Goal: Task Accomplishment & Management: Manage account settings

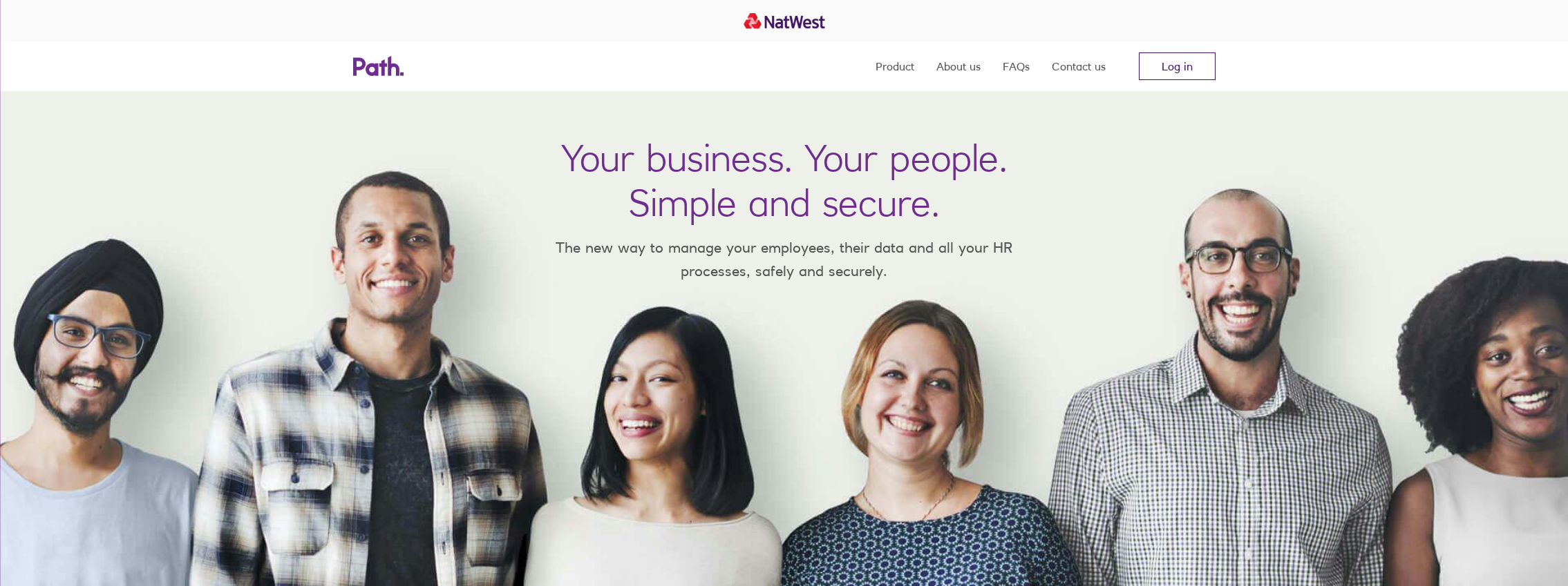
click at [1177, 65] on link "Log in" at bounding box center [1177, 66] width 77 height 28
click at [1191, 71] on link "Log in" at bounding box center [1177, 66] width 77 height 28
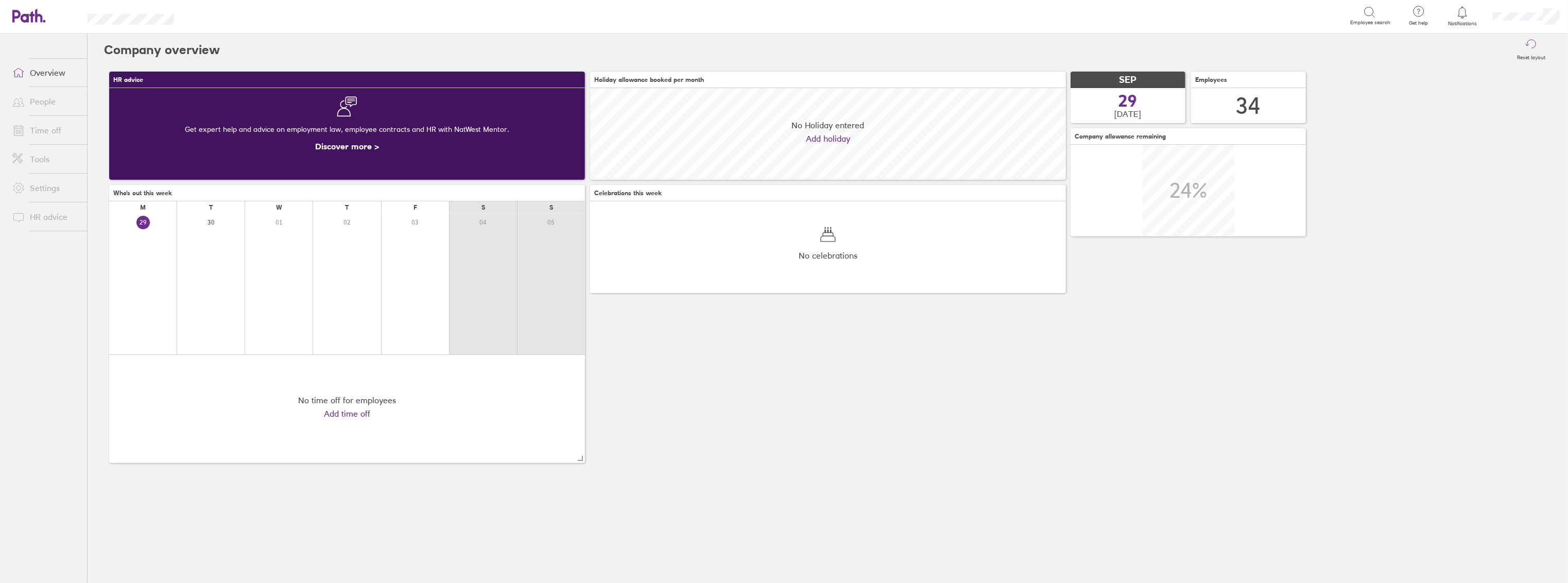
scroll to position [91, 476]
click at [44, 102] on link "People" at bounding box center [46, 102] width 83 height 21
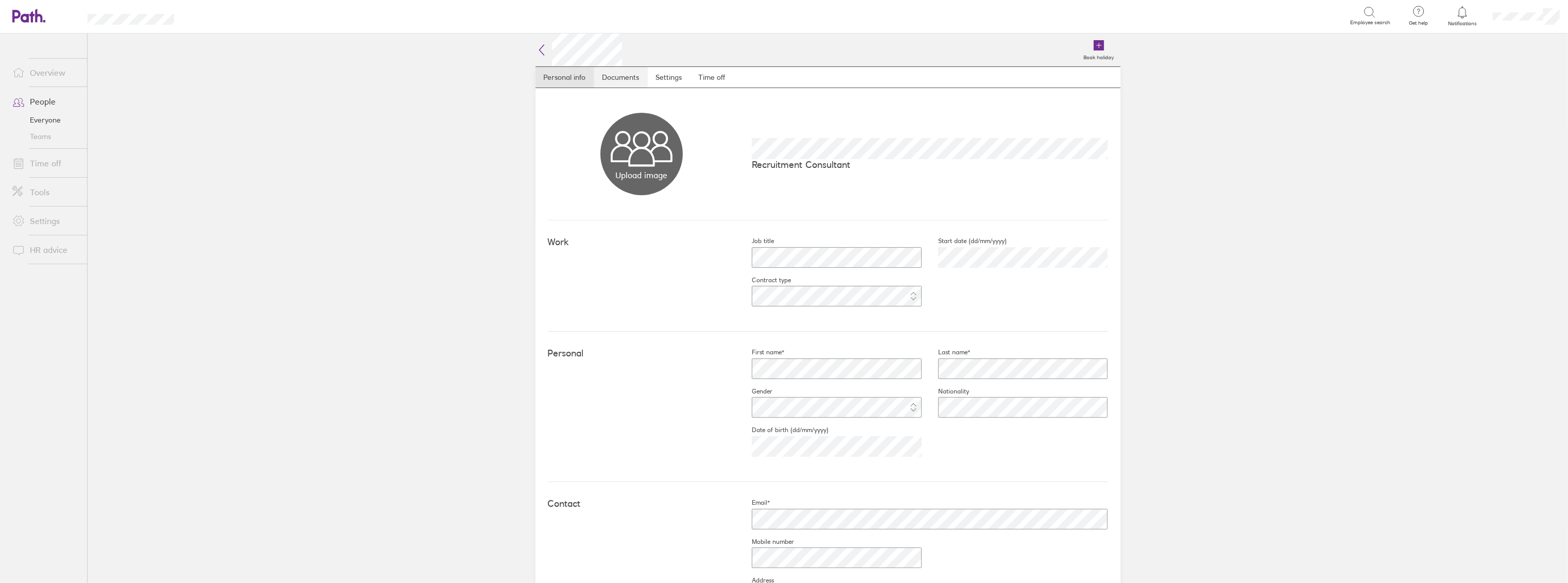
click at [607, 77] on link "Documents" at bounding box center [621, 77] width 54 height 21
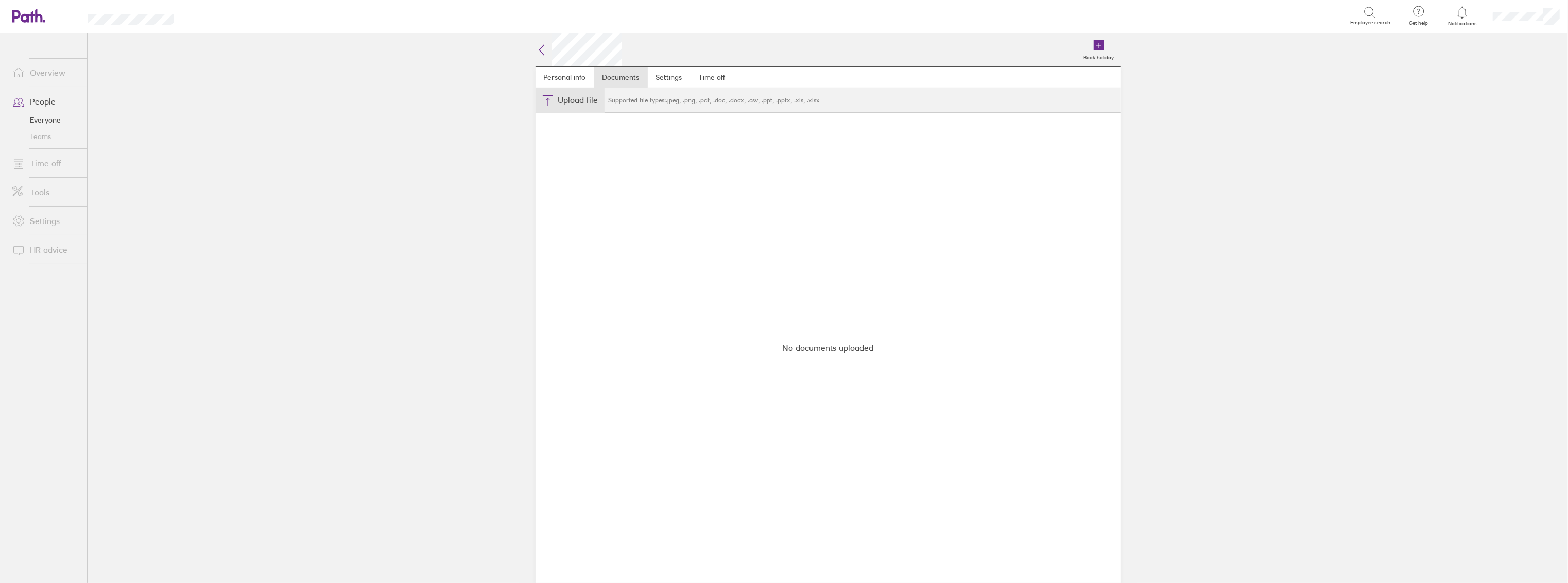
click at [563, 97] on button "Choose files" at bounding box center [570, 100] width 69 height 25
type input "C:\fakepath\Alex Wright Verto Employment Contract.pdf"
